Goal: Task Accomplishment & Management: Manage account settings

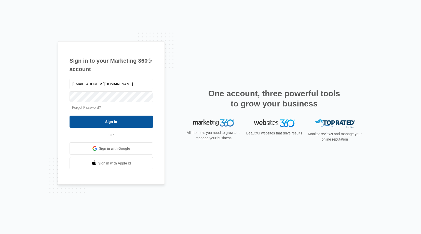
type input "[EMAIL_ADDRESS][DOMAIN_NAME]"
click at [117, 119] on input "Sign In" at bounding box center [110, 122] width 83 height 12
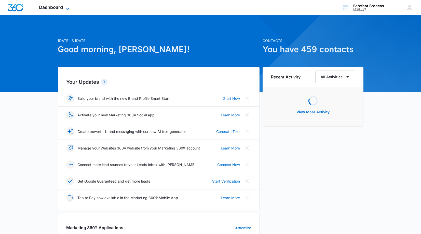
click at [50, 7] on span "Dashboard" at bounding box center [51, 7] width 24 height 5
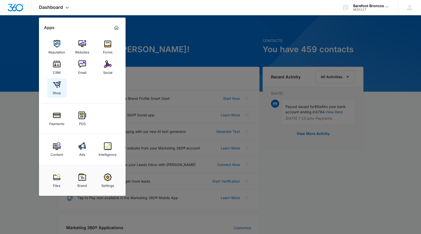
click at [59, 87] on img at bounding box center [57, 85] width 8 height 8
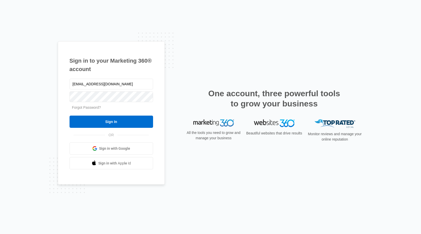
type input "[EMAIL_ADDRESS][DOMAIN_NAME]"
